Goal: Task Accomplishment & Management: Use online tool/utility

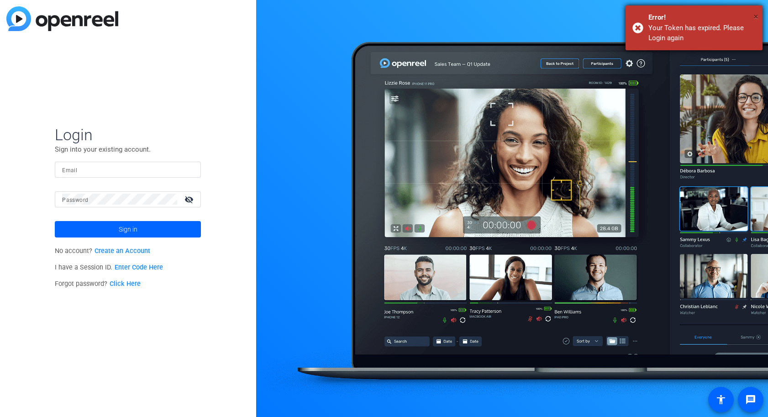
click at [755, 16] on span "×" at bounding box center [756, 16] width 5 height 11
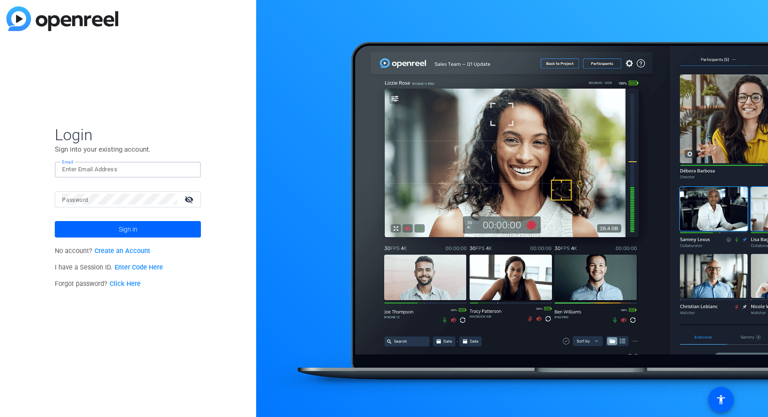
click at [99, 168] on input "Email" at bounding box center [128, 169] width 132 height 11
type input "satakshi.nath@servicenow.com"
click at [79, 198] on mat-label "Password" at bounding box center [75, 200] width 26 height 6
click at [188, 197] on mat-icon "visibility_off" at bounding box center [190, 199] width 22 height 13
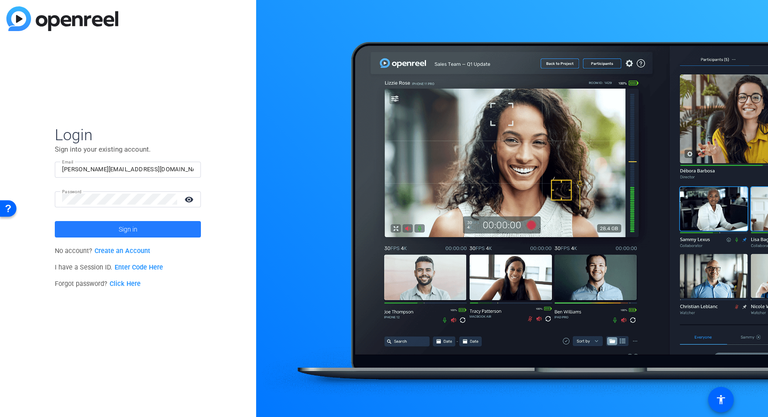
click at [116, 226] on span at bounding box center [128, 229] width 146 height 22
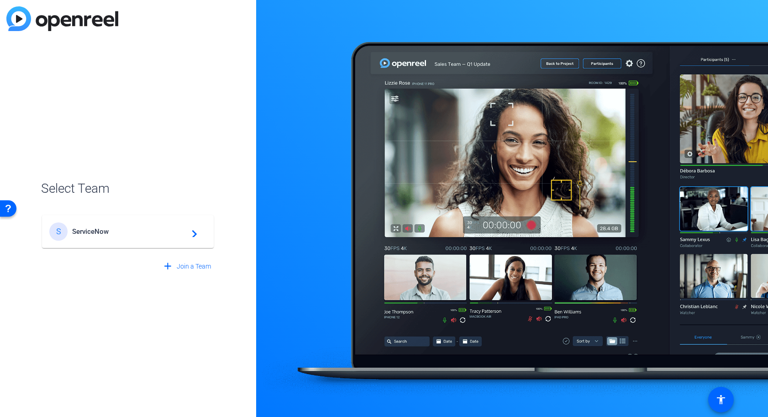
click at [171, 232] on span "ServiceNow" at bounding box center [129, 231] width 114 height 8
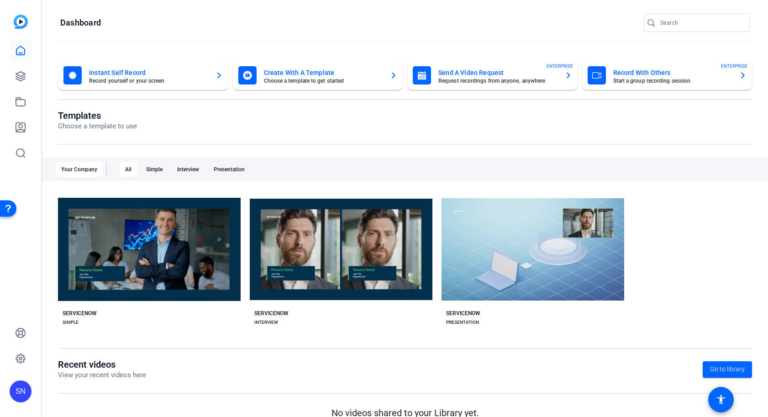
click at [494, 79] on mat-card-subtitle "Request recordings from anyone, anywhere" at bounding box center [497, 80] width 119 height 5
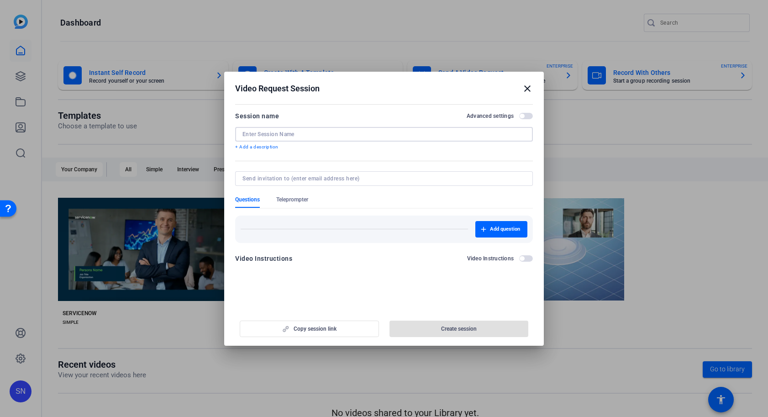
click at [308, 133] on input at bounding box center [384, 134] width 283 height 7
click at [292, 136] on input at bounding box center [384, 134] width 283 height 7
click at [282, 291] on openreel-new-create-edit-ugc-session "Video Request Session close Session name Advanced settings + Add a description …" at bounding box center [384, 209] width 320 height 274
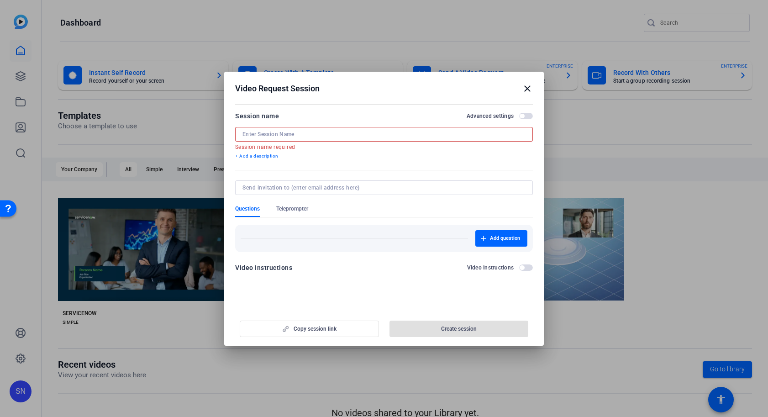
click at [280, 134] on input at bounding box center [384, 134] width 283 height 7
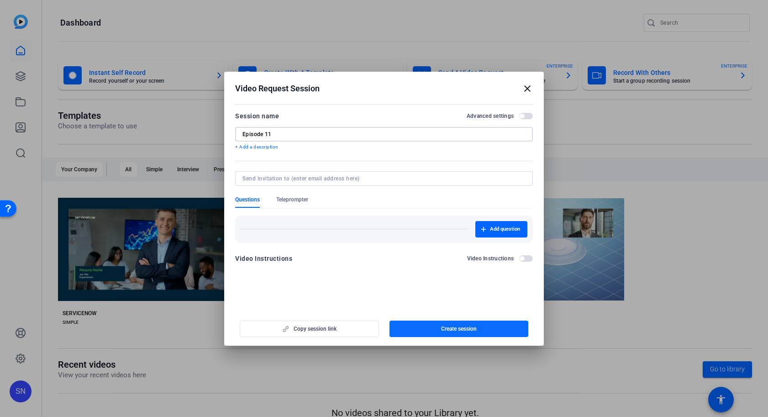
type input "Episode 11"
click at [455, 330] on span "Create session" at bounding box center [459, 328] width 36 height 7
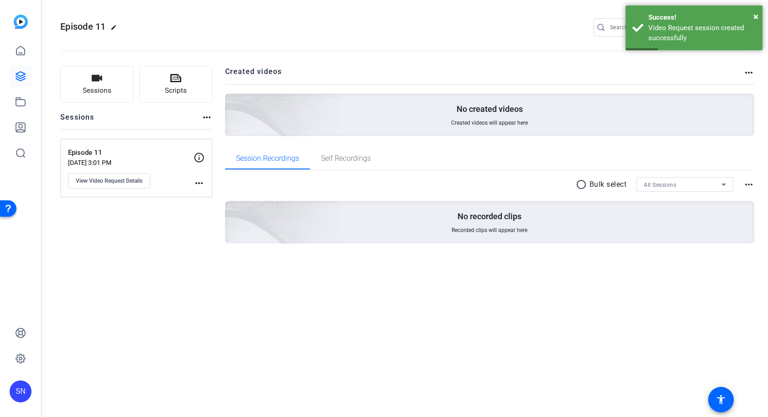
click at [84, 155] on p "Episode 11" at bounding box center [131, 153] width 126 height 11
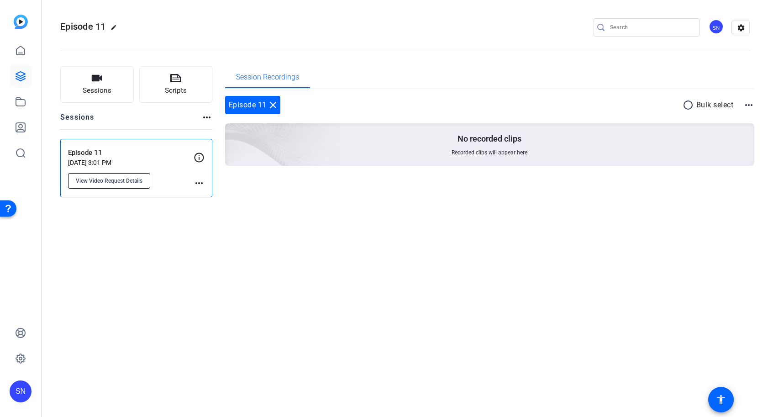
click at [107, 183] on span "View Video Request Details" at bounding box center [109, 180] width 67 height 7
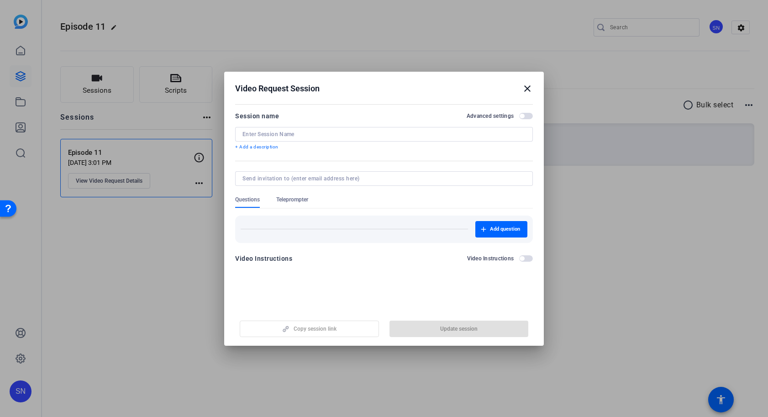
type input "Episode 11"
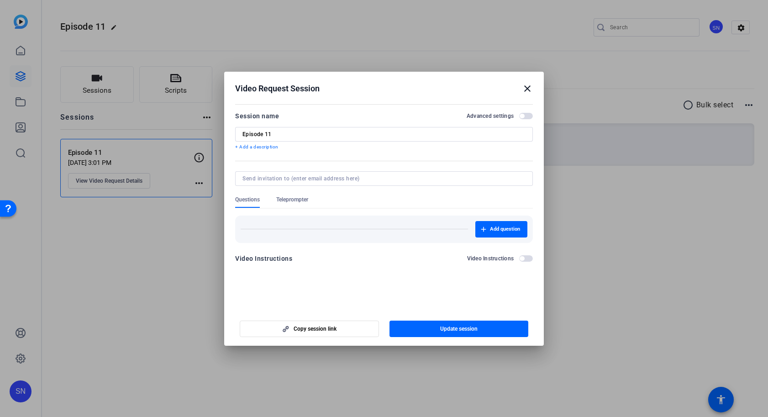
click at [527, 89] on mat-icon "close" at bounding box center [527, 88] width 11 height 11
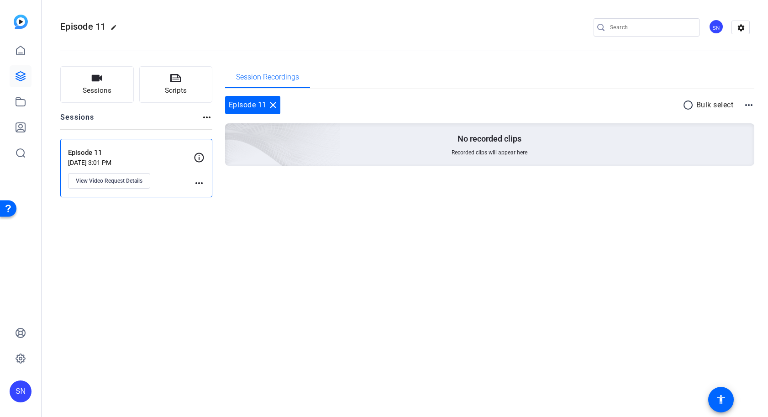
click at [89, 156] on p "Episode 11" at bounding box center [131, 153] width 126 height 11
click at [575, 260] on div "Episode 11 edit SN settings Sessions Scripts Sessions more_horiz Episode 11 Oct…" at bounding box center [405, 208] width 726 height 417
click at [247, 105] on div "Episode 11 close" at bounding box center [252, 105] width 55 height 18
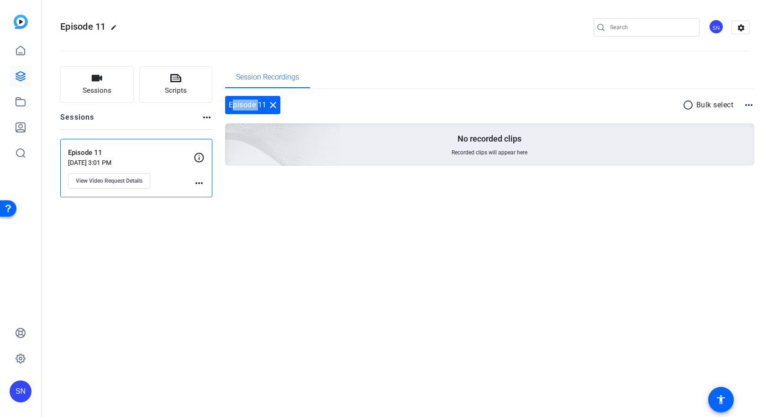
click at [272, 106] on mat-icon "close" at bounding box center [273, 105] width 11 height 11
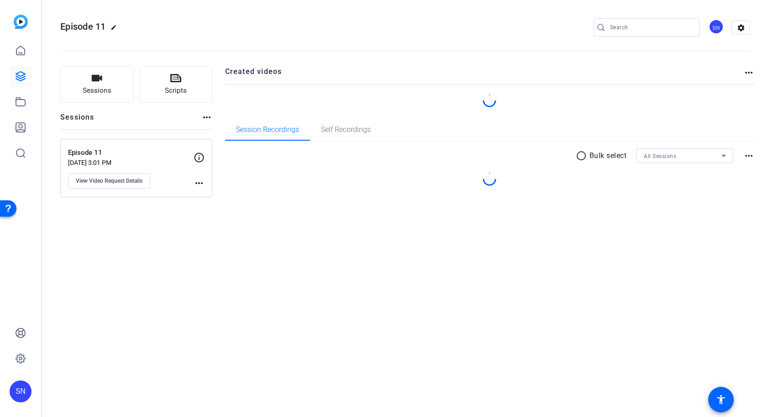
click at [314, 290] on div "Episode 11 edit SN settings Sessions Scripts Sessions more_horiz Episode 11 Oct…" at bounding box center [405, 208] width 726 height 417
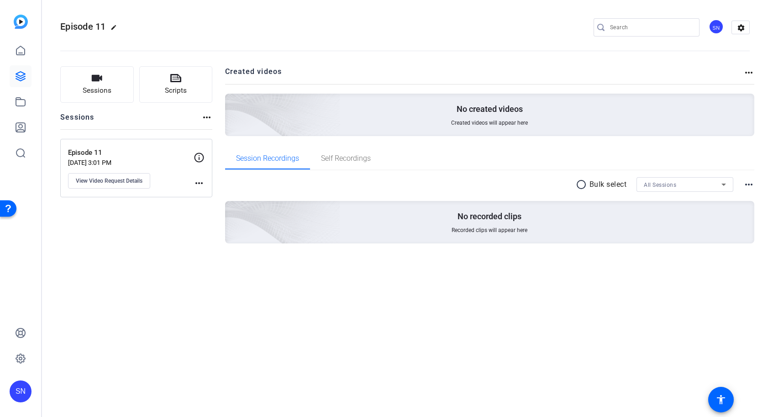
click at [195, 185] on mat-icon "more_horiz" at bounding box center [199, 183] width 11 height 11
click at [119, 183] on div at bounding box center [384, 208] width 768 height 417
click at [79, 177] on span "View Video Request Details" at bounding box center [109, 180] width 67 height 7
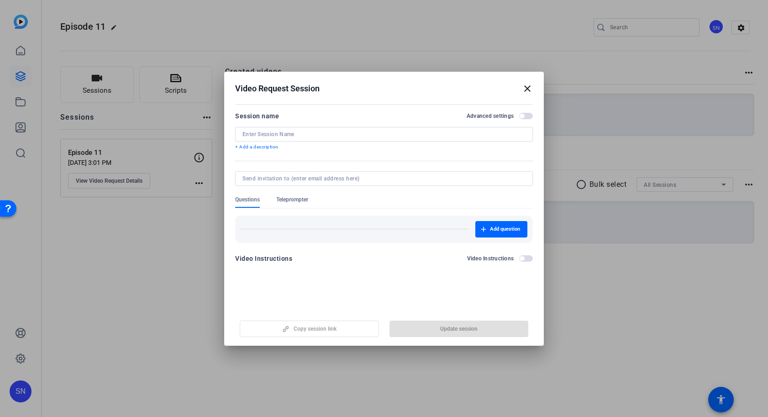
type input "Episode 11"
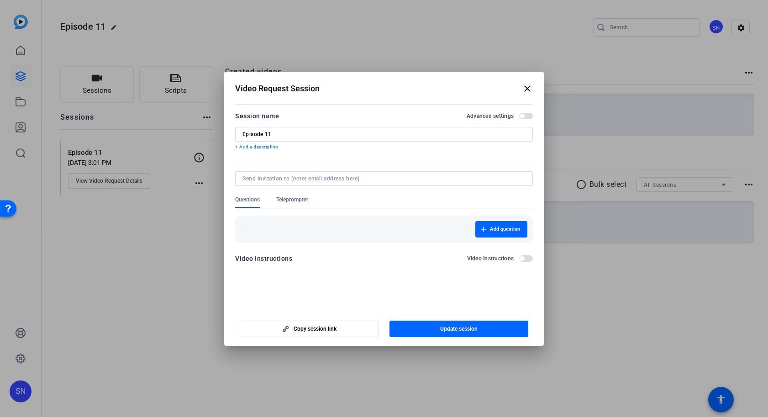
click at [530, 86] on mat-icon "close" at bounding box center [527, 88] width 11 height 11
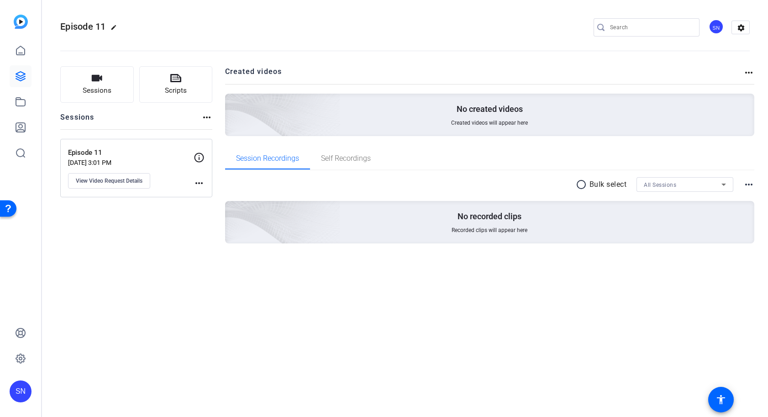
click at [90, 147] on div "Episode 11 Oct 15, 2025 @ 3:01 PM View Video Request Details more_horiz" at bounding box center [136, 168] width 152 height 58
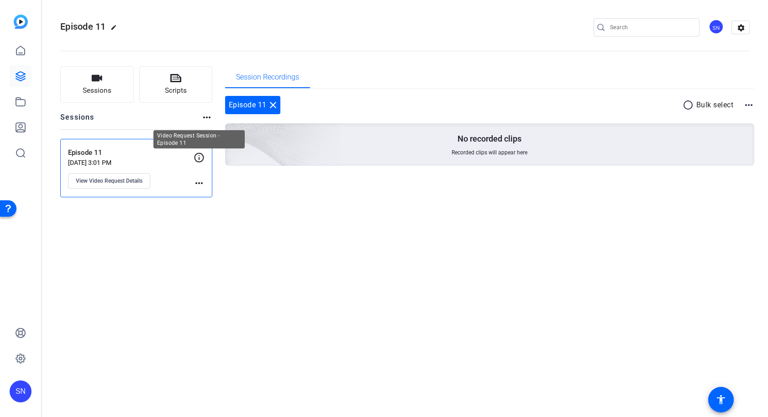
click at [199, 158] on icon at bounding box center [200, 158] width 10 height 10
click at [430, 196] on div "Session Recordings Episode 11 close radio_button_unchecked Bulk select more_hor…" at bounding box center [490, 131] width 530 height 131
click at [242, 100] on div "Episode 11 close" at bounding box center [252, 105] width 55 height 18
click at [282, 104] on div "Episode 11 close radio_button_unchecked Bulk select more_horiz" at bounding box center [490, 105] width 530 height 18
click at [197, 183] on mat-icon "more_horiz" at bounding box center [199, 183] width 11 height 11
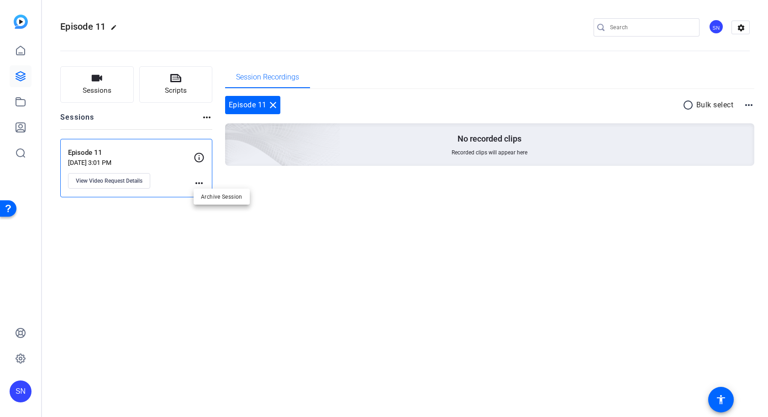
click at [100, 197] on div at bounding box center [384, 208] width 768 height 417
click at [98, 177] on span "View Video Request Details" at bounding box center [109, 180] width 67 height 7
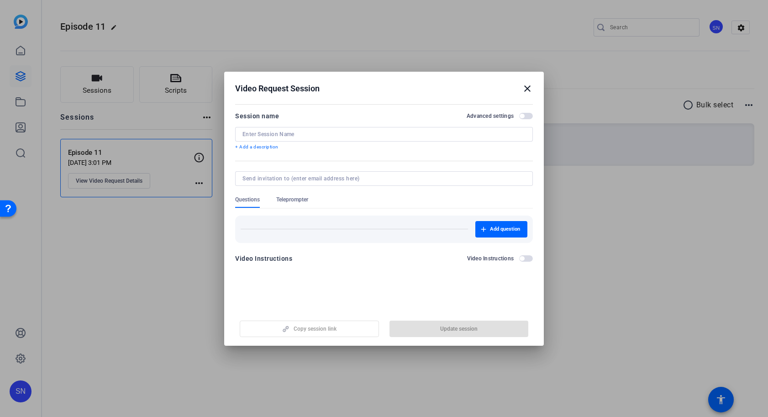
type input "Episode 11"
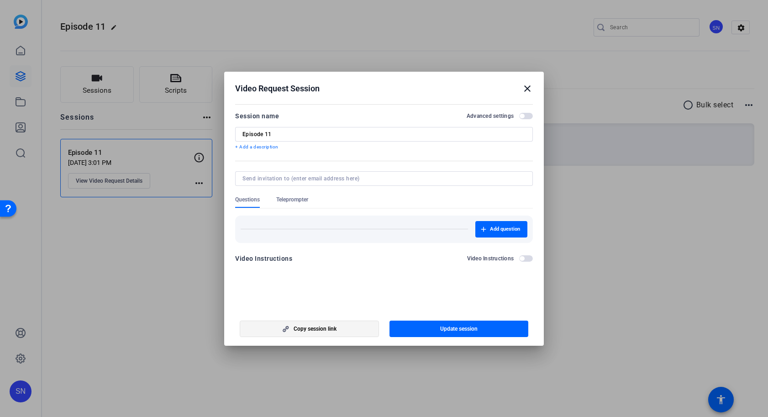
click at [322, 329] on span "Copy session link" at bounding box center [315, 328] width 43 height 7
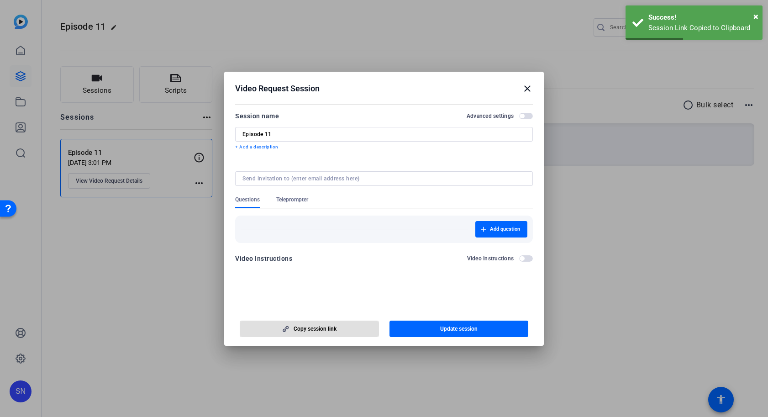
click at [596, 343] on div at bounding box center [384, 208] width 768 height 417
click at [455, 329] on span "Update session" at bounding box center [458, 328] width 37 height 7
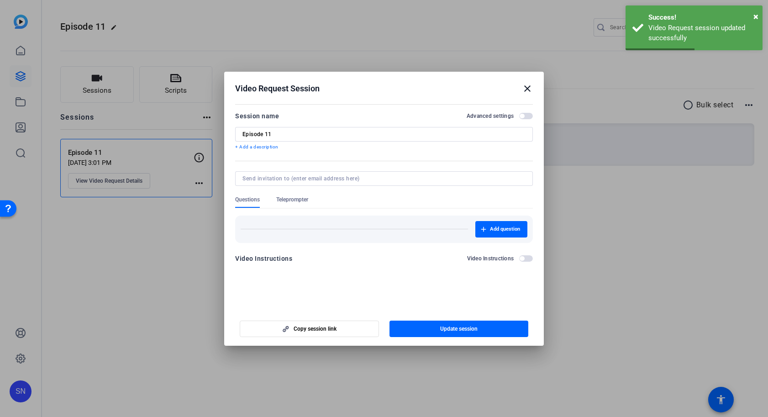
click at [527, 91] on mat-icon "close" at bounding box center [527, 88] width 11 height 11
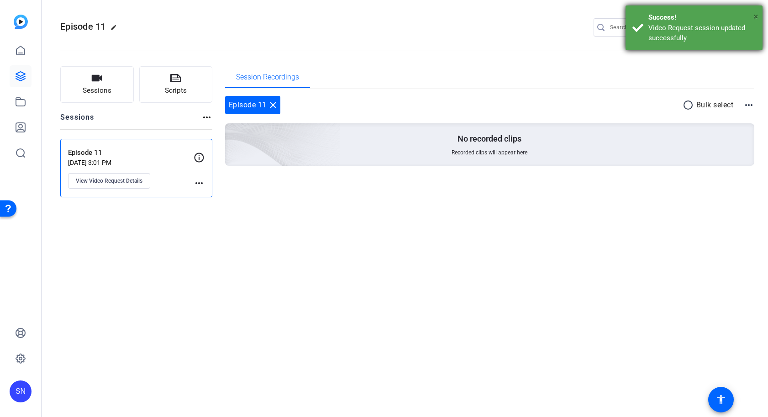
click at [758, 16] on span "×" at bounding box center [756, 16] width 5 height 11
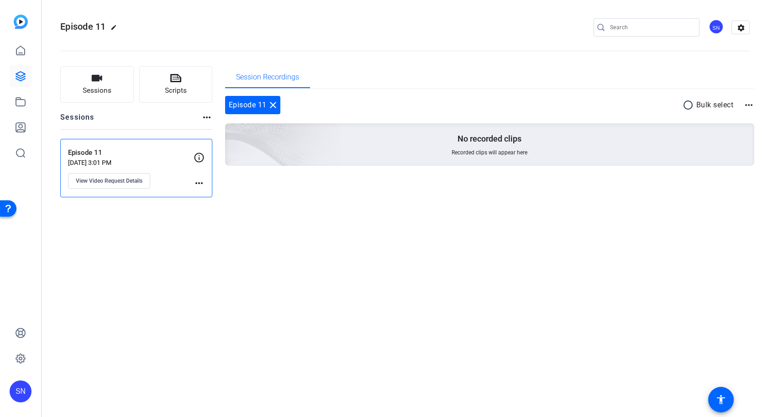
click at [532, 240] on div "Episode 11 edit SN settings Sessions Scripts Sessions more_horiz Episode 11 Oct…" at bounding box center [405, 208] width 726 height 417
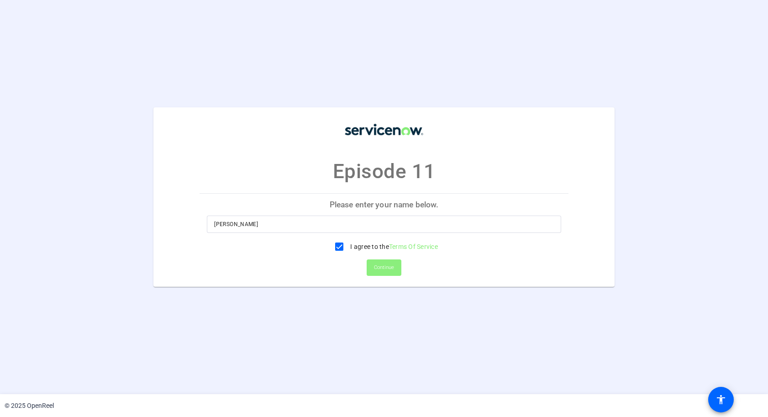
click at [385, 267] on span "Continue" at bounding box center [384, 268] width 20 height 14
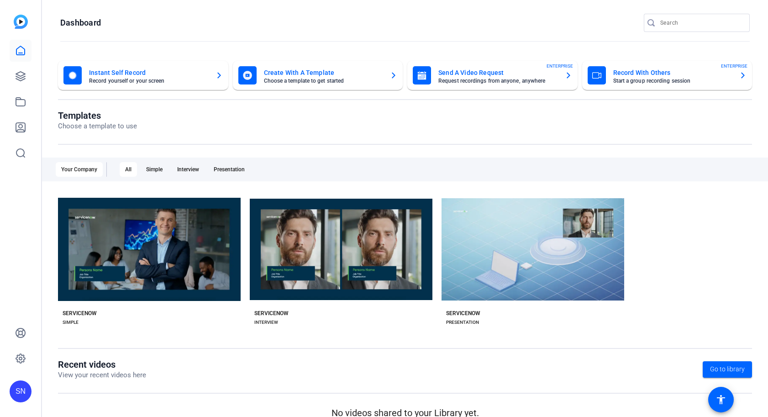
click at [480, 113] on openreel-page-title "Templates Choose a template to use" at bounding box center [405, 120] width 694 height 21
click at [679, 75] on mat-card-title "Record With Others" at bounding box center [672, 72] width 119 height 11
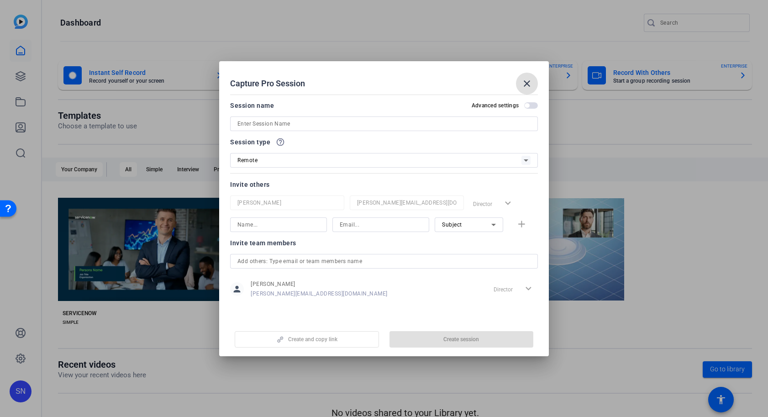
click at [287, 121] on input at bounding box center [383, 123] width 293 height 11
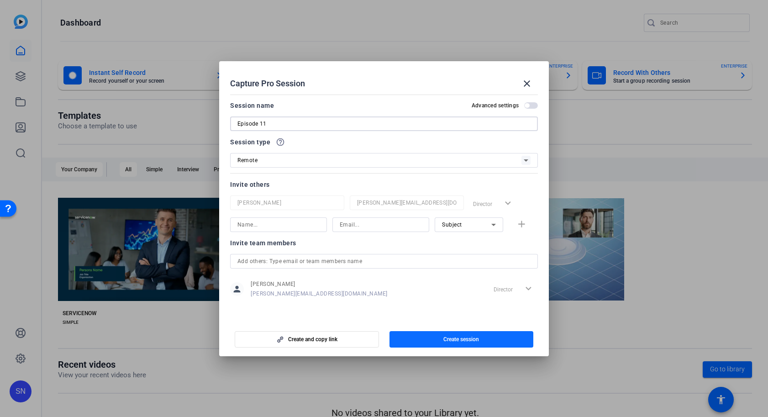
type input "Episode 11"
click at [446, 338] on span "Create session" at bounding box center [461, 339] width 36 height 7
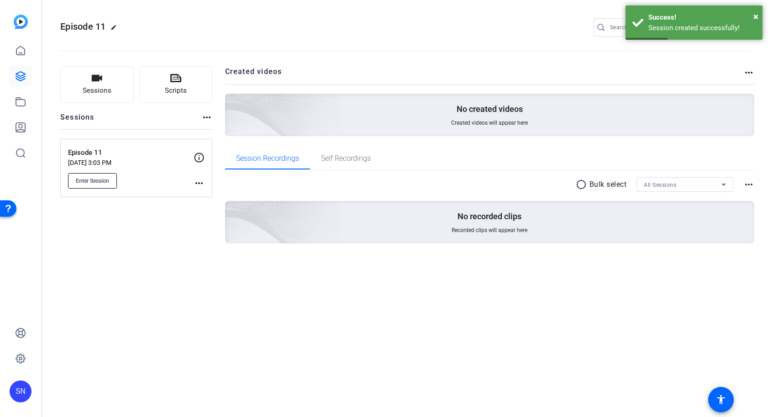
click at [91, 184] on span "Enter Session" at bounding box center [92, 180] width 33 height 7
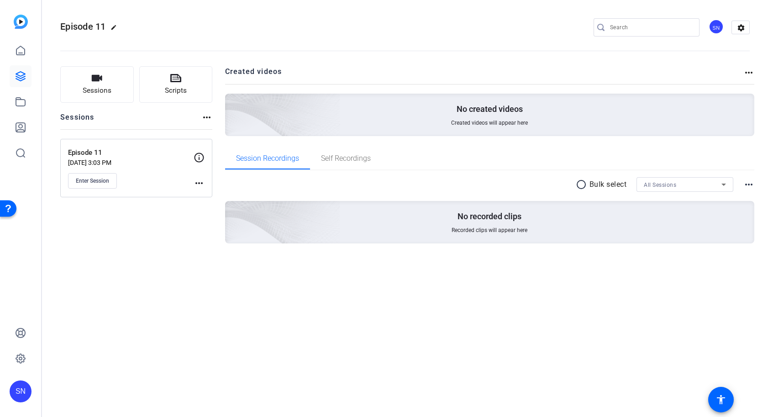
click at [163, 319] on div "Episode 11 edit SN settings Sessions Scripts Sessions more_horiz Episode 11 Oct…" at bounding box center [405, 208] width 726 height 417
click at [421, 288] on div "Episode 11 edit SN settings Sessions Scripts Sessions more_horiz Episode 11 Oct…" at bounding box center [405, 208] width 726 height 417
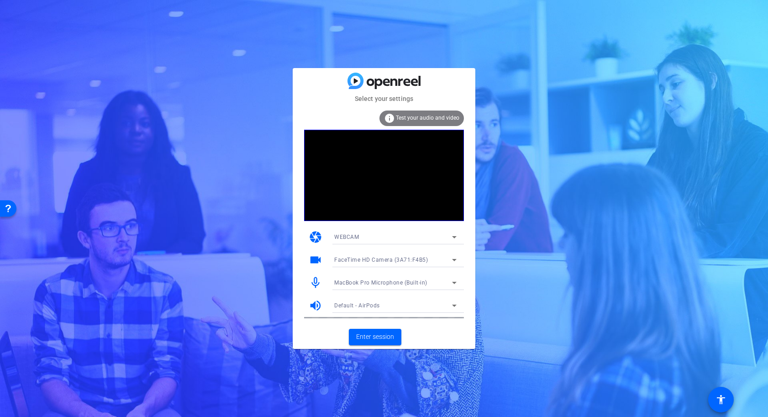
click at [313, 256] on mat-icon "videocam" at bounding box center [316, 260] width 14 height 14
click at [392, 340] on span "Enter session" at bounding box center [375, 337] width 38 height 10
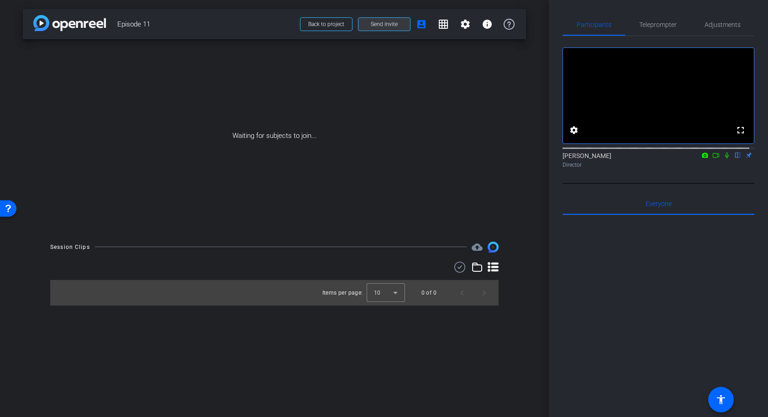
click at [400, 26] on span at bounding box center [385, 24] width 52 height 22
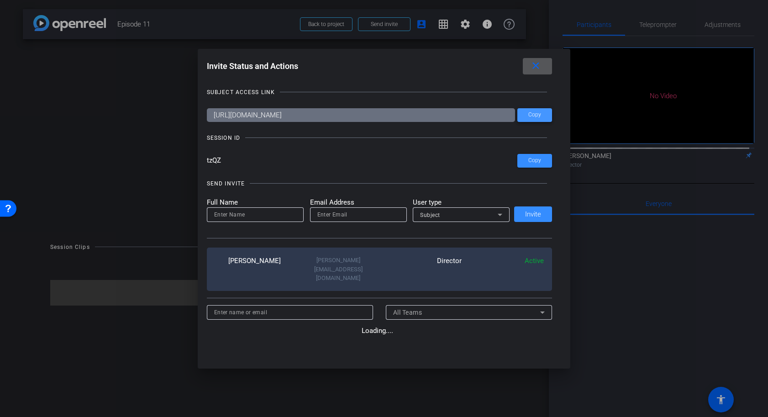
click at [535, 118] on span at bounding box center [534, 115] width 35 height 22
click at [667, 360] on div at bounding box center [384, 208] width 768 height 417
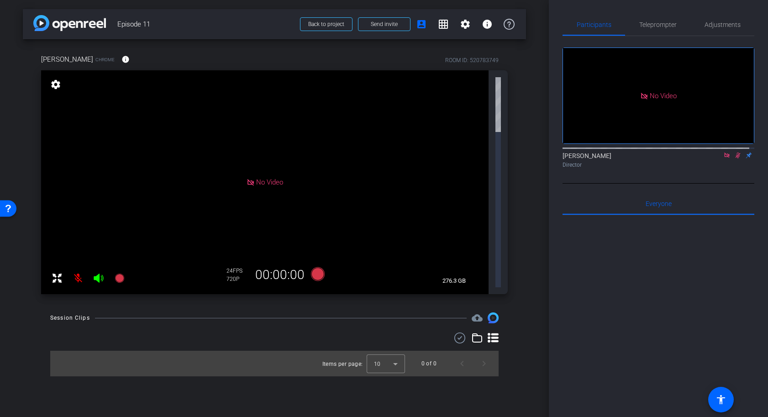
click at [537, 134] on div "arrow_back Episode 11 Back to project Send invite account_box grid_on settings …" at bounding box center [274, 208] width 549 height 417
drag, startPoint x: 151, startPoint y: 143, endPoint x: 201, endPoint y: 123, distance: 54.7
click at [181, 127] on div "Vincent Chrome info ROOM ID: 520783749 No Video settings 276.3 GB 24 FPS 720P 0…" at bounding box center [274, 171] width 503 height 264
click at [402, 283] on div "arrow_back Episode 11 Back to project Send invite account_box grid_on settings …" at bounding box center [274, 208] width 549 height 417
click at [219, 273] on div "arrow_back Episode 11 Back to project Send invite account_box grid_on settings …" at bounding box center [274, 208] width 549 height 417
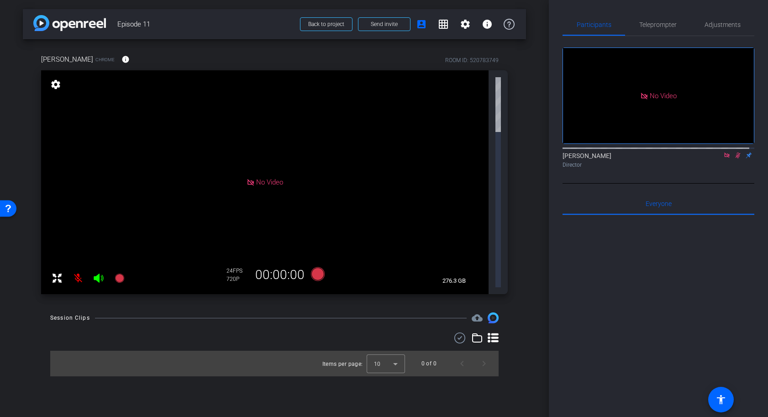
click at [24, 98] on div "Vincent Chrome info ROOM ID: 520783749 No Video settings 276.3 GB 24 FPS 720P 0…" at bounding box center [274, 171] width 503 height 264
click at [529, 123] on div "arrow_back Episode 11 Back to project Send invite account_box grid_on settings …" at bounding box center [274, 208] width 549 height 417
click at [543, 83] on div "arrow_back Episode 11 Back to project Send invite account_box grid_on settings …" at bounding box center [274, 208] width 549 height 417
drag, startPoint x: 502, startPoint y: 109, endPoint x: 501, endPoint y: 98, distance: 11.0
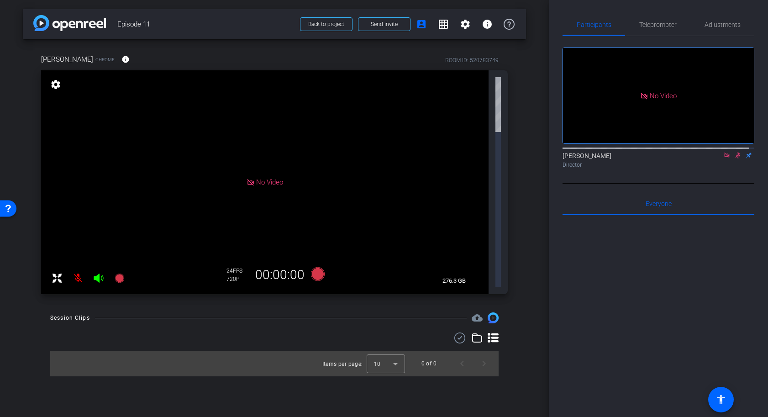
click at [501, 98] on div "No Video settings 276.3 GB" at bounding box center [274, 182] width 467 height 224
click at [568, 215] on div "Everyone 0" at bounding box center [659, 204] width 192 height 22
click at [505, 254] on div "arrow_back Episode 11 Back to project Send invite account_box grid_on settings …" at bounding box center [274, 208] width 549 height 417
click at [328, 340] on div "arrow_back Episode 11 Back to project Send invite account_box grid_on settings …" at bounding box center [274, 208] width 549 height 417
click at [245, 327] on div "arrow_back Episode 11 Back to project Send invite account_box grid_on settings …" at bounding box center [274, 208] width 549 height 417
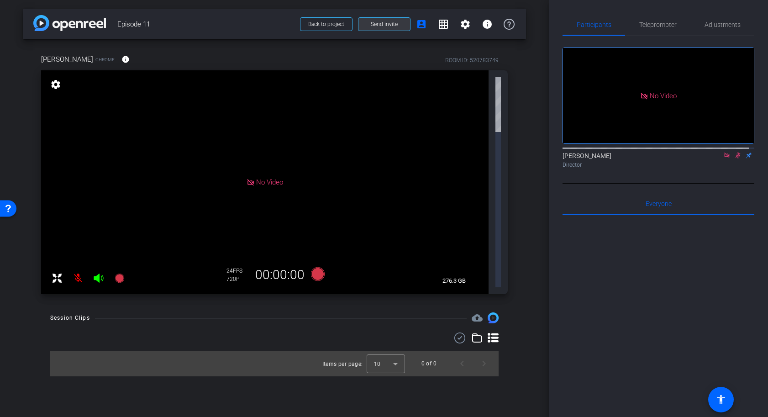
click at [390, 26] on span "Send invite" at bounding box center [384, 24] width 27 height 7
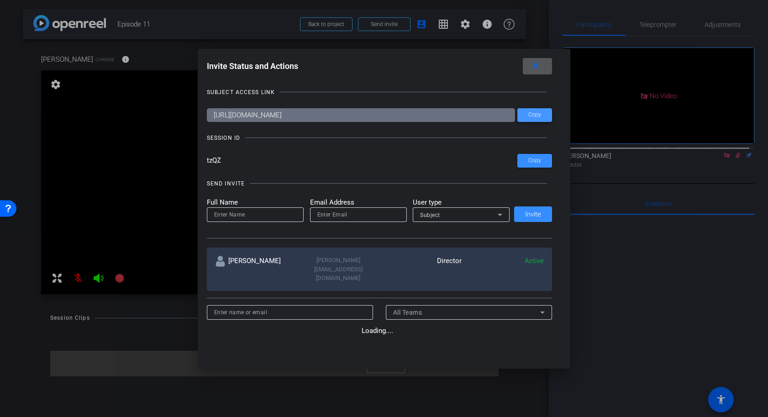
click at [542, 115] on span at bounding box center [534, 115] width 35 height 22
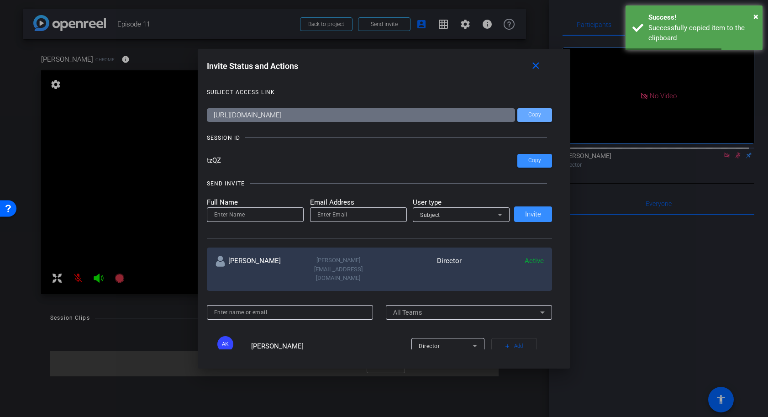
click at [677, 313] on div at bounding box center [384, 208] width 768 height 417
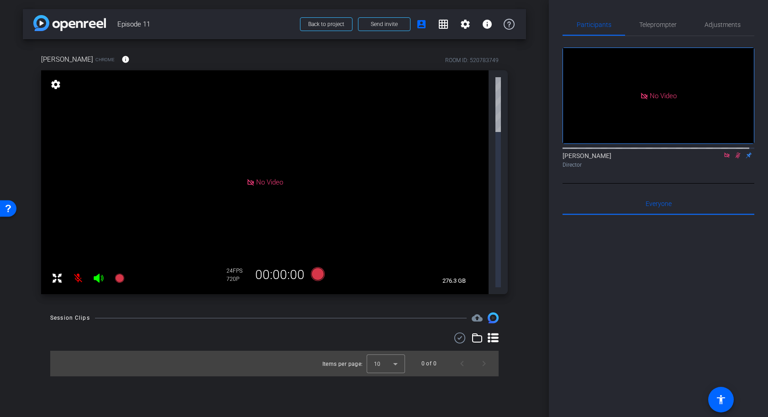
click at [402, 279] on div "arrow_back Episode 11 Back to project Send invite account_box grid_on settings …" at bounding box center [274, 208] width 549 height 417
click at [443, 28] on mat-icon "grid_on" at bounding box center [443, 24] width 11 height 11
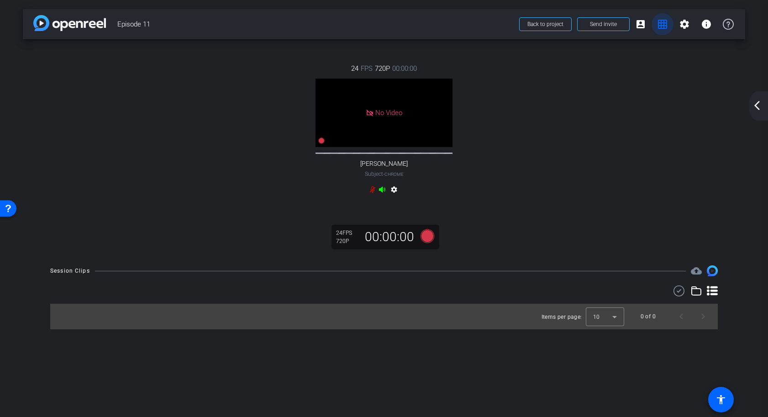
click at [664, 26] on mat-icon "grid_on" at bounding box center [662, 24] width 11 height 11
click at [642, 28] on mat-icon "account_box" at bounding box center [640, 24] width 11 height 11
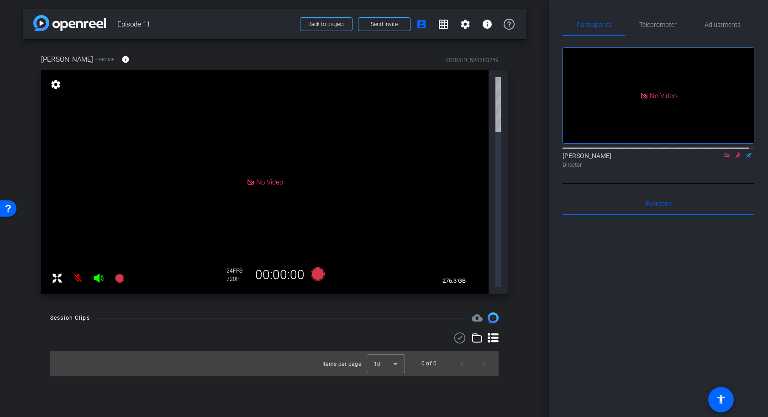
click at [362, 370] on div "arrow_back Episode 11 Back to project Send invite account_box grid_on settings …" at bounding box center [274, 208] width 549 height 417
click at [176, 345] on div "arrow_back Episode 11 Back to project Send invite account_box grid_on settings …" at bounding box center [274, 208] width 549 height 417
click at [436, 348] on div "arrow_back Episode 11 Back to project Send invite account_box grid_on settings …" at bounding box center [274, 208] width 549 height 417
click at [356, 317] on div "arrow_back Episode 11 Back to project Send invite account_box grid_on settings …" at bounding box center [274, 208] width 549 height 417
click at [398, 27] on span at bounding box center [385, 24] width 52 height 22
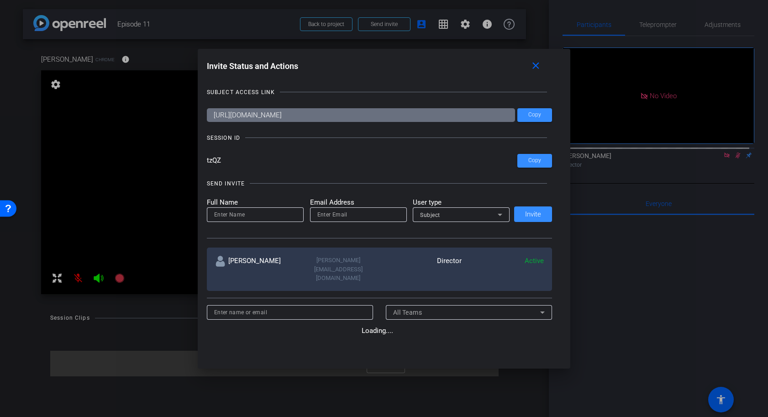
click at [364, 140] on div "SESSION ID" at bounding box center [380, 137] width 346 height 9
click at [128, 320] on div at bounding box center [384, 208] width 768 height 417
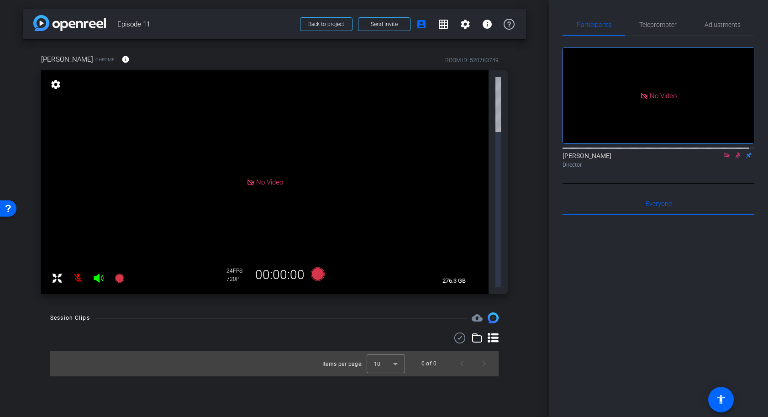
click at [337, 312] on div "arrow_back Episode 11 Back to project Send invite account_box grid_on settings …" at bounding box center [274, 208] width 549 height 417
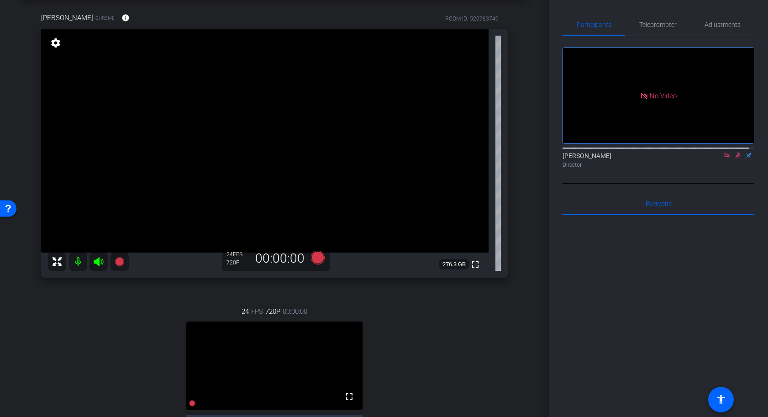
scroll to position [37, 0]
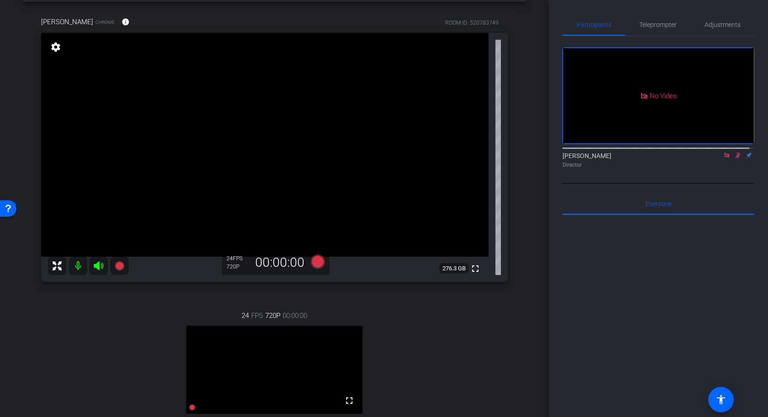
click at [734, 158] on icon at bounding box center [737, 155] width 7 height 6
click at [705, 32] on span "Adjustments" at bounding box center [723, 25] width 36 height 22
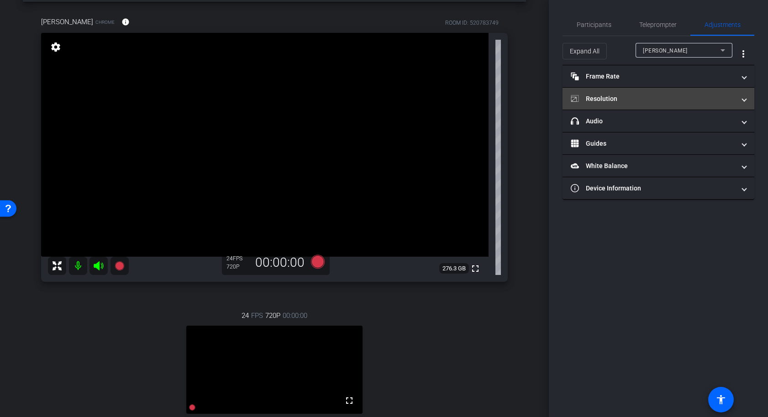
click at [612, 101] on mat-panel-title "Resolution" at bounding box center [653, 99] width 164 height 10
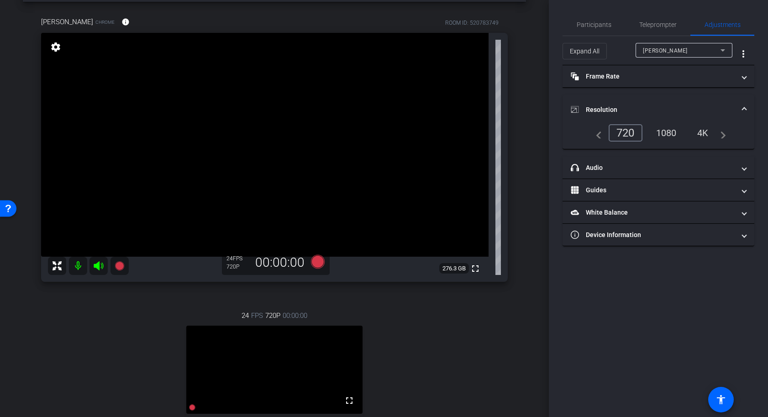
click at [661, 137] on div "1080" at bounding box center [666, 133] width 34 height 16
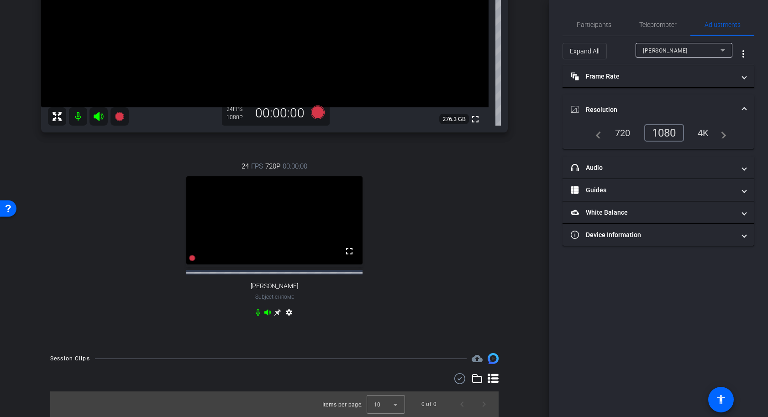
scroll to position [195, 0]
click at [285, 315] on mat-icon "settings" at bounding box center [289, 314] width 11 height 11
click at [670, 136] on div "1080" at bounding box center [666, 133] width 34 height 16
click at [514, 194] on div "Vincent Chrome info ROOM ID: 520783749 fullscreen settings 276.3 GB 24 FPS 1080…" at bounding box center [274, 97] width 503 height 491
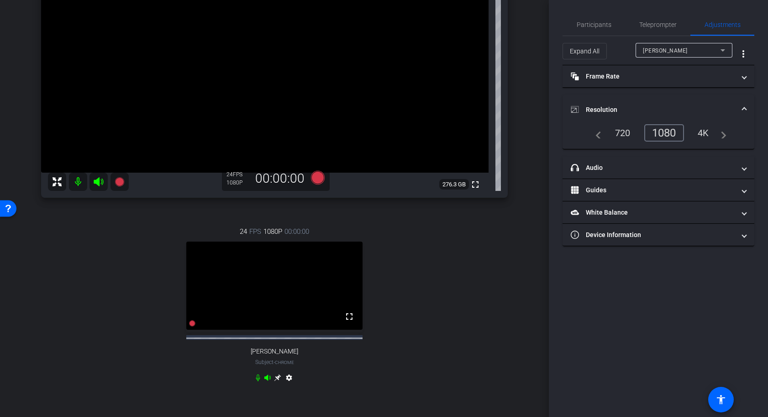
scroll to position [119, 0]
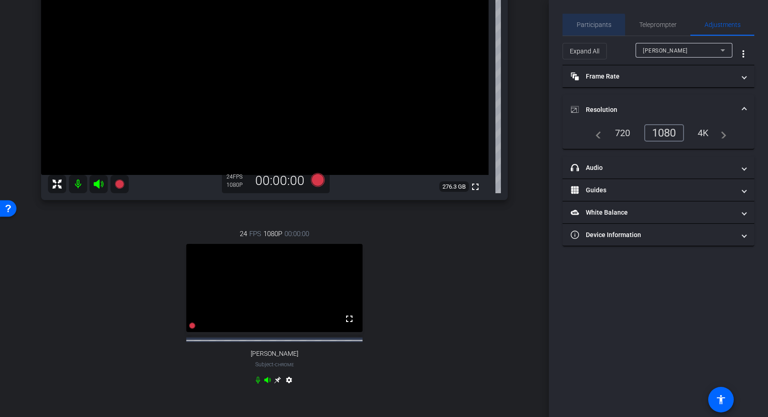
click at [594, 26] on span "Participants" at bounding box center [594, 24] width 35 height 6
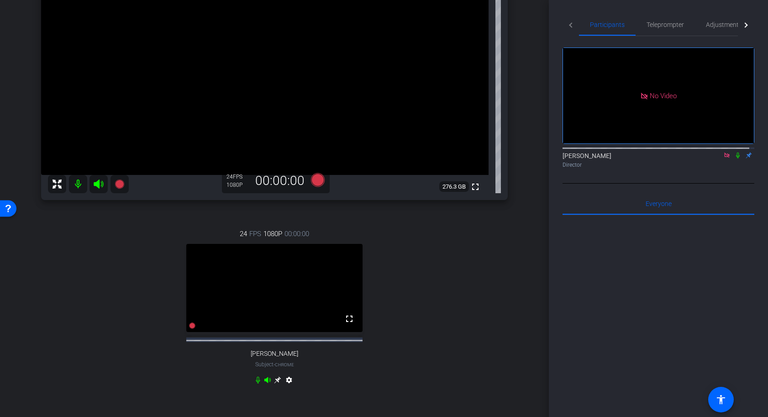
click at [734, 152] on icon at bounding box center [737, 155] width 7 height 6
click at [436, 277] on div "24 FPS 1080P 00:00:00 fullscreen Veena Aaradhya Subject - Chrome settings" at bounding box center [274, 308] width 467 height 189
click at [734, 152] on icon at bounding box center [737, 155] width 7 height 6
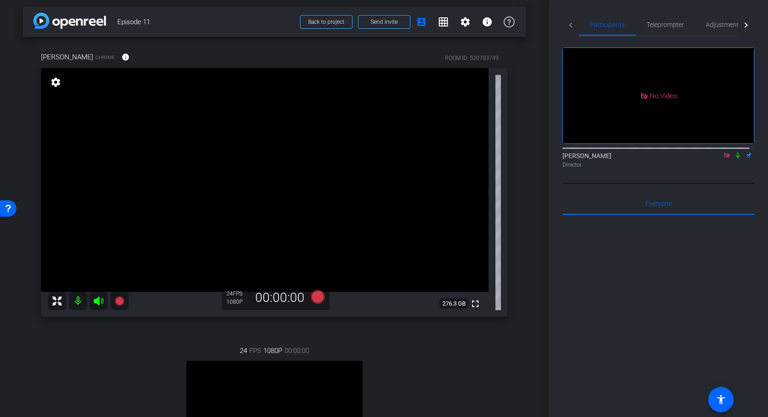
scroll to position [0, 0]
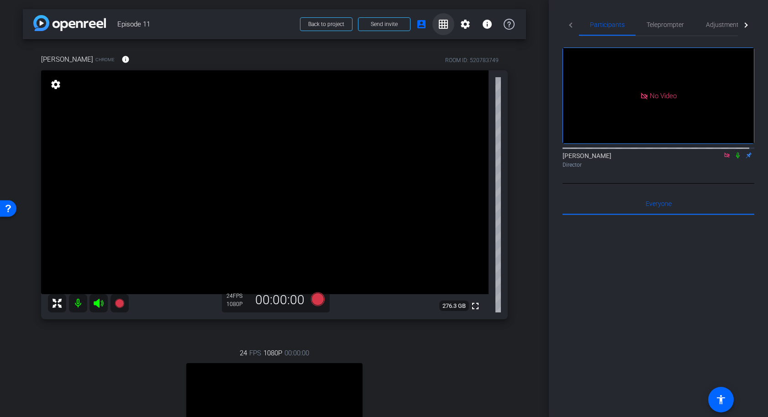
click at [442, 32] on span at bounding box center [443, 24] width 22 height 22
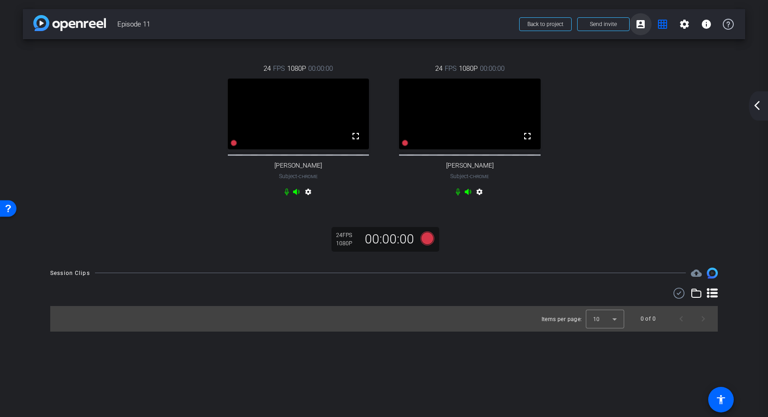
click at [641, 29] on mat-icon "account_box" at bounding box center [640, 24] width 11 height 11
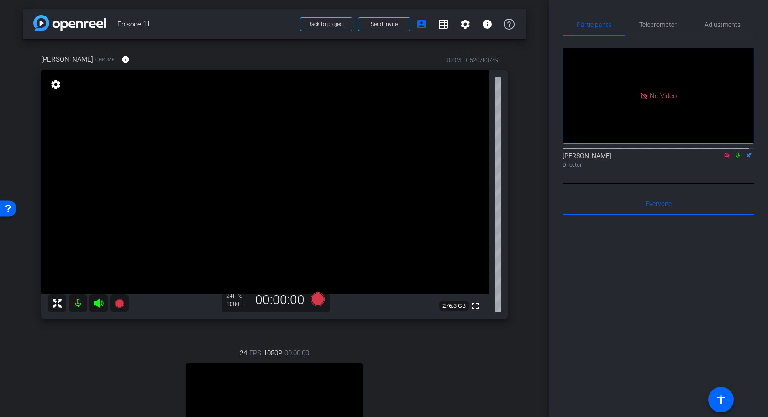
click at [736, 153] on icon at bounding box center [738, 156] width 4 height 6
click at [438, 26] on mat-icon "grid_on" at bounding box center [443, 24] width 11 height 11
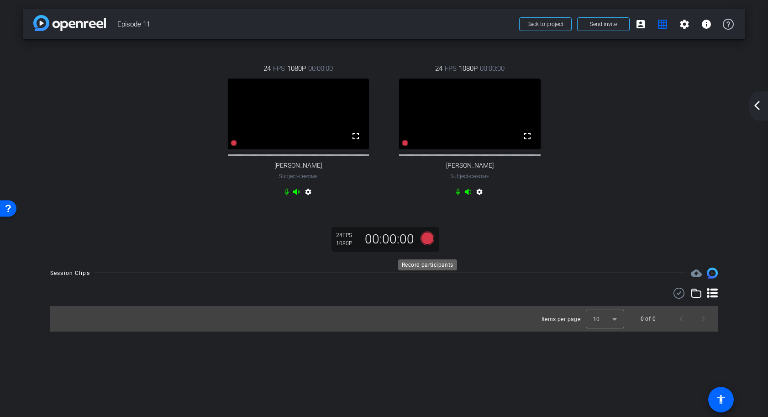
click at [427, 245] on icon at bounding box center [428, 239] width 14 height 14
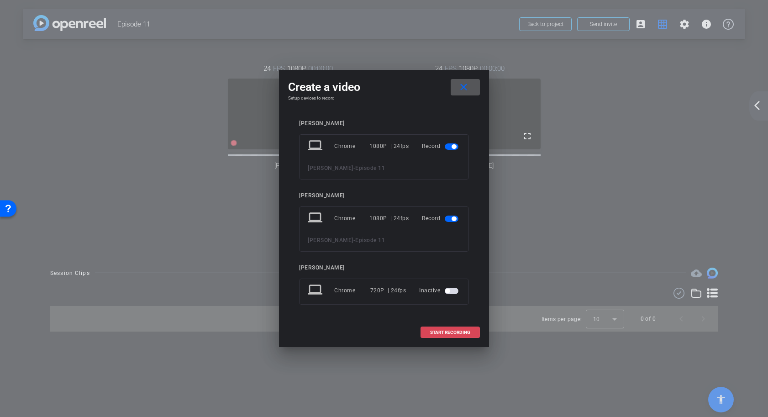
click at [438, 332] on span "START RECORDING" at bounding box center [450, 332] width 40 height 5
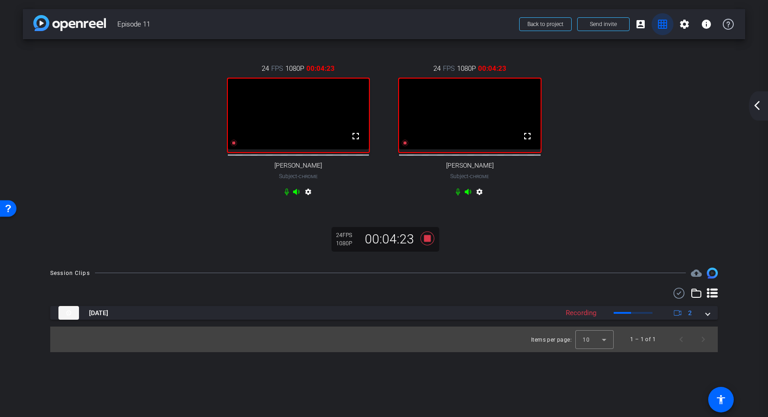
click at [659, 26] on mat-icon "grid_on" at bounding box center [662, 24] width 11 height 11
click at [643, 29] on mat-icon "account_box" at bounding box center [640, 24] width 11 height 11
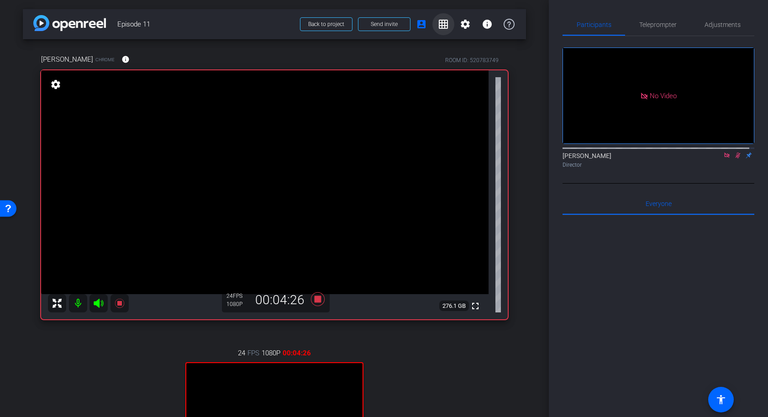
click at [443, 26] on mat-icon "grid_on" at bounding box center [443, 24] width 11 height 11
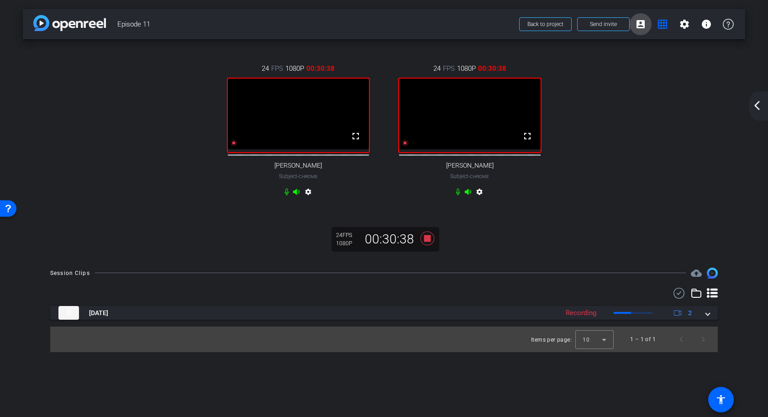
click at [643, 28] on mat-icon "account_box" at bounding box center [640, 24] width 11 height 11
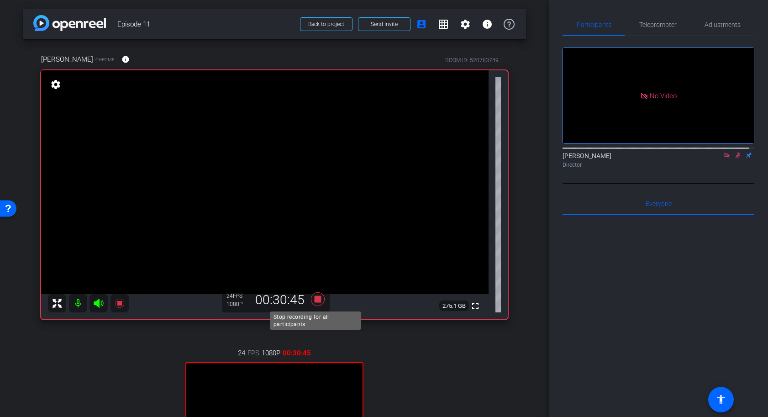
click at [315, 300] on icon at bounding box center [318, 299] width 14 height 14
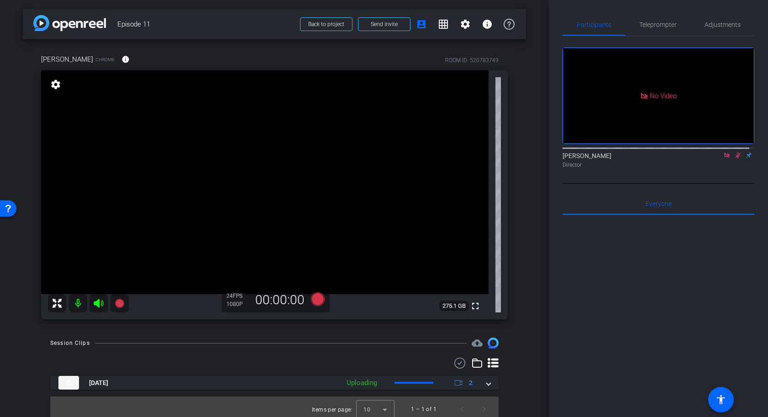
click at [658, 266] on div at bounding box center [659, 328] width 192 height 226
click at [735, 152] on icon at bounding box center [737, 155] width 7 height 6
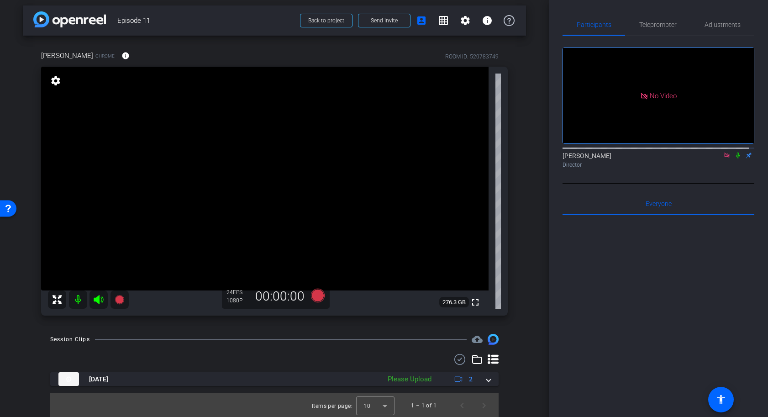
scroll to position [5, 0]
click at [441, 22] on mat-icon "grid_on" at bounding box center [443, 19] width 11 height 11
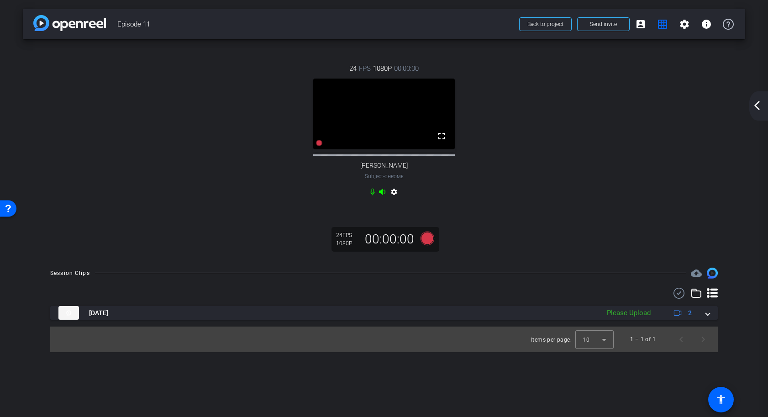
click at [651, 207] on div "24 FPS 1080P 00:00:00 fullscreen Vincent Subject - Chrome settings" at bounding box center [384, 131] width 686 height 166
click at [642, 28] on mat-icon "account_box" at bounding box center [640, 24] width 11 height 11
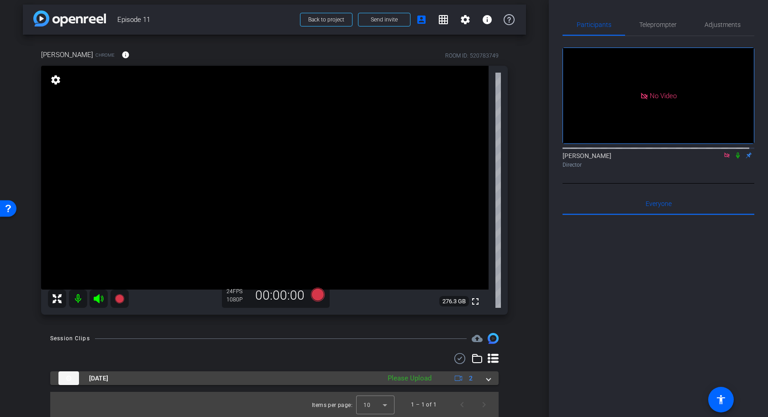
scroll to position [5, 0]
click at [487, 379] on span at bounding box center [489, 378] width 4 height 10
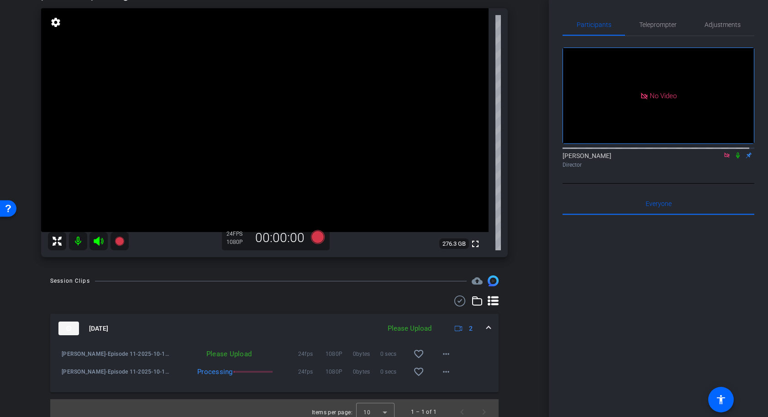
scroll to position [70, 0]
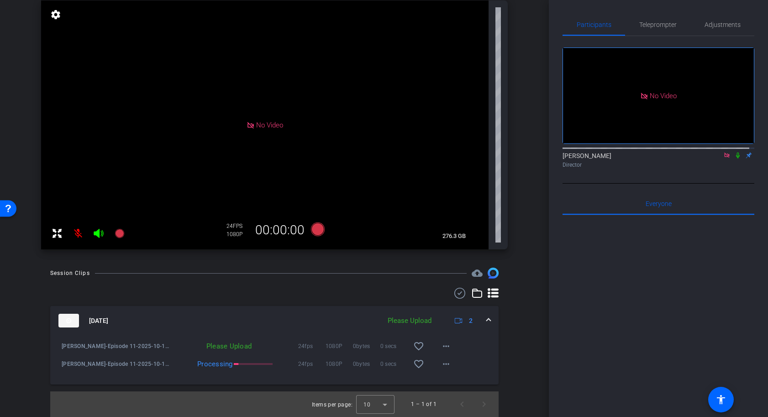
click at [734, 152] on icon at bounding box center [737, 155] width 7 height 6
click at [709, 273] on div at bounding box center [659, 328] width 192 height 226
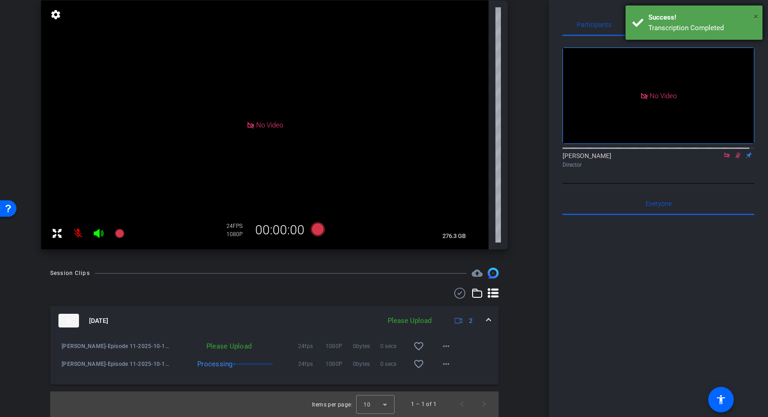
click at [757, 18] on span "×" at bounding box center [756, 16] width 5 height 11
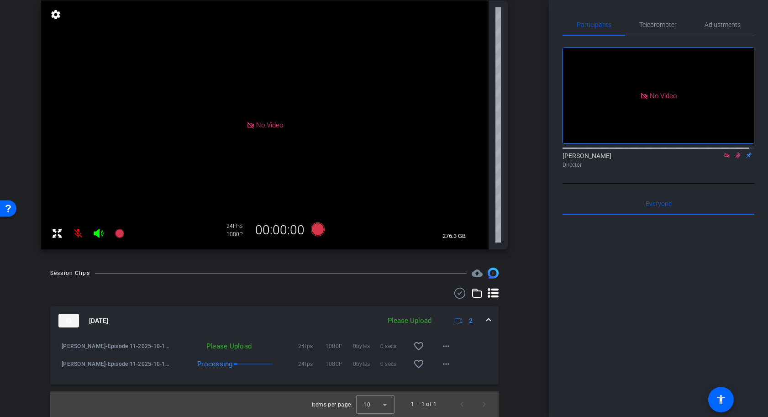
click at [631, 288] on div at bounding box center [659, 328] width 192 height 226
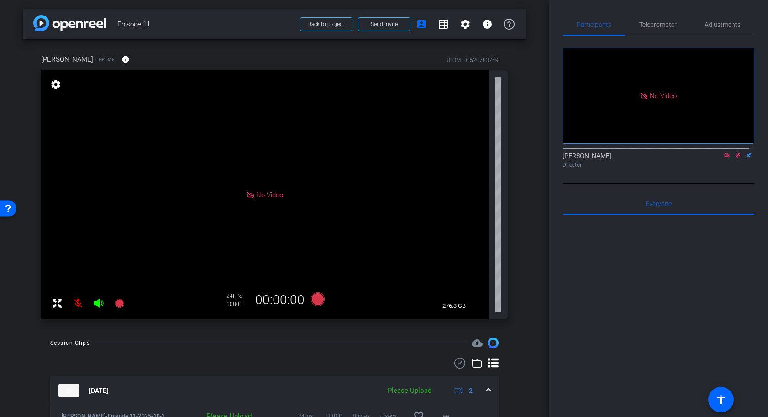
click at [724, 154] on div "No Video Satakshi Nath Director" at bounding box center [659, 110] width 192 height 148
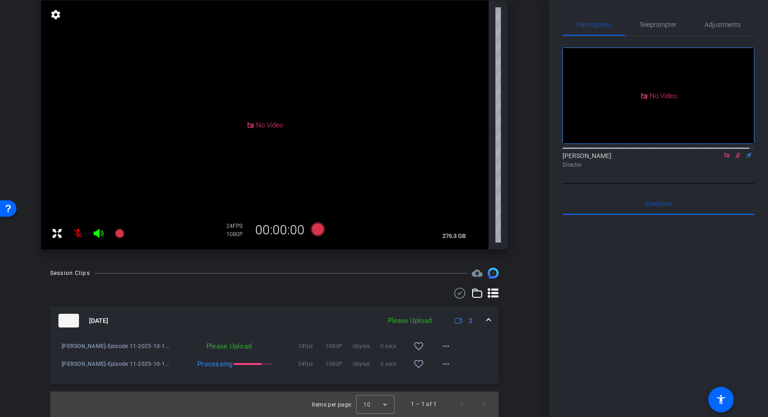
scroll to position [70, 0]
click at [485, 321] on mat-expansion-panel-header "Oct 15, 2025 Please Upload 2" at bounding box center [274, 320] width 448 height 29
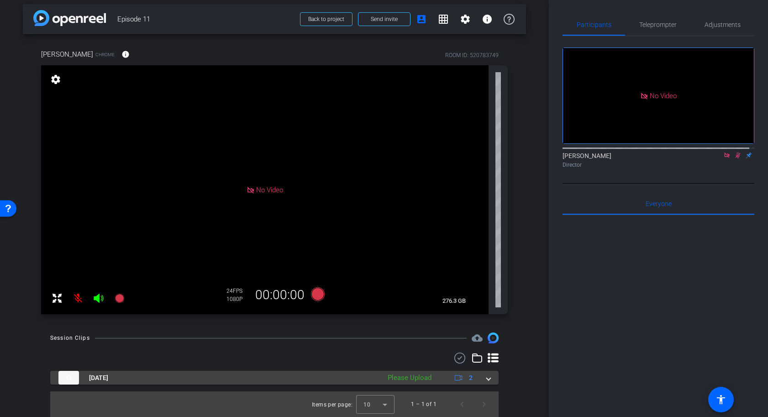
click at [487, 380] on span at bounding box center [489, 378] width 4 height 10
